Goal: Check status: Check status

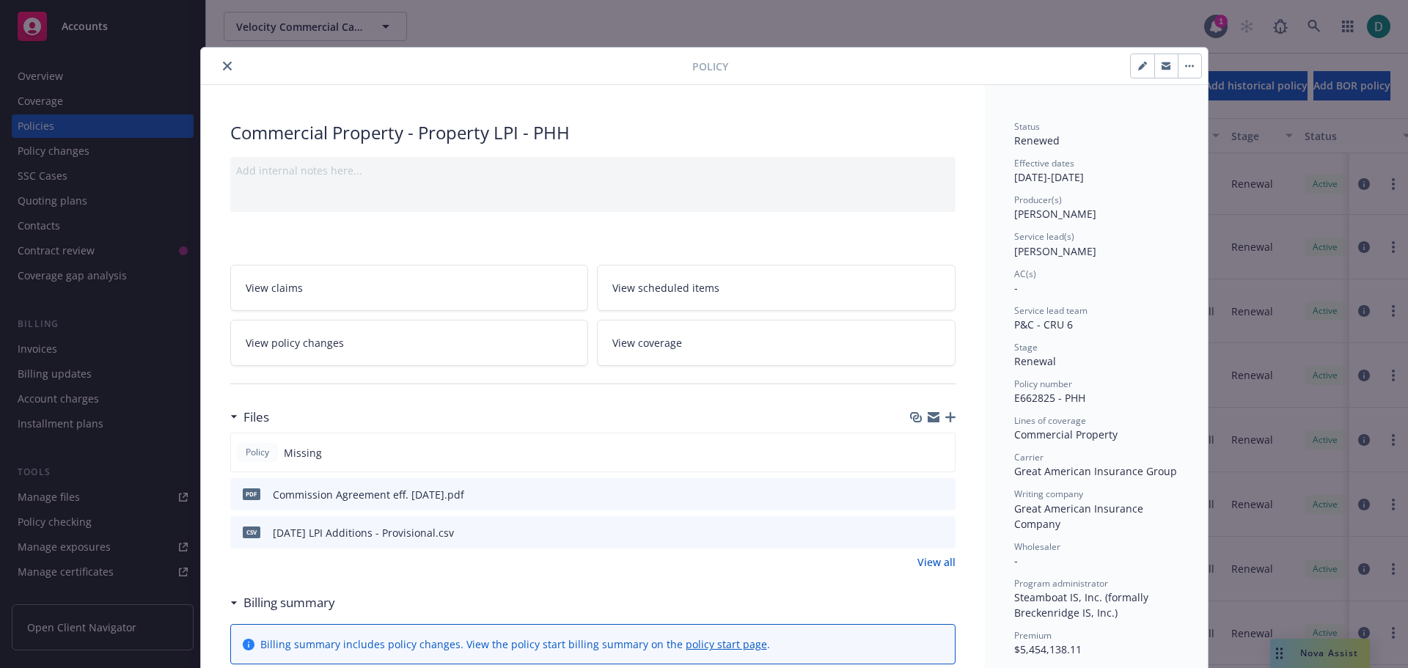
click at [0, 540] on html "Accounts Overview Coverage Policies Policy changes SSC Cases Quoting plans Cont…" at bounding box center [704, 334] width 1408 height 668
